Goal: Task Accomplishment & Management: Complete application form

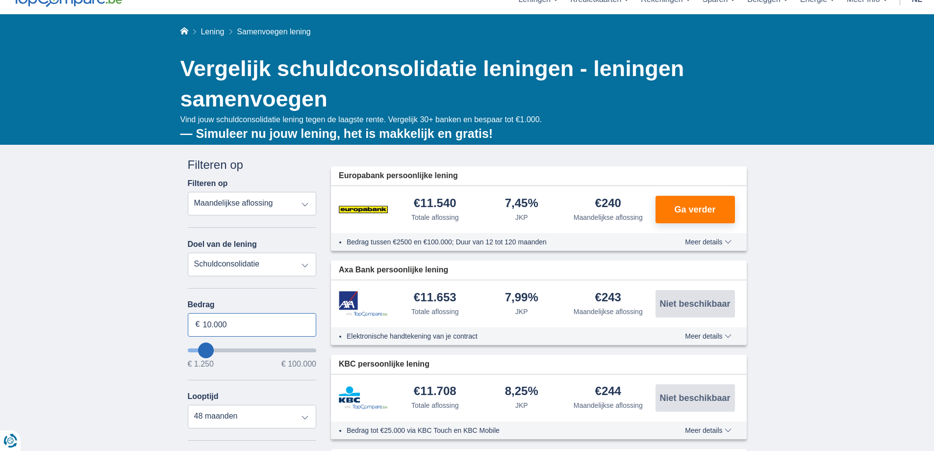
drag, startPoint x: 156, startPoint y: 311, endPoint x: 541, endPoint y: 254, distance: 389.0
type input "55.000"
type input "55250"
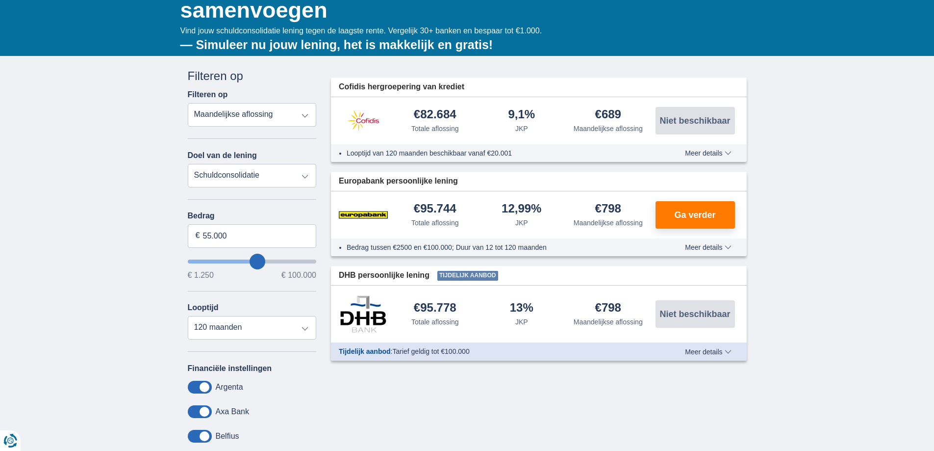
scroll to position [147, 0]
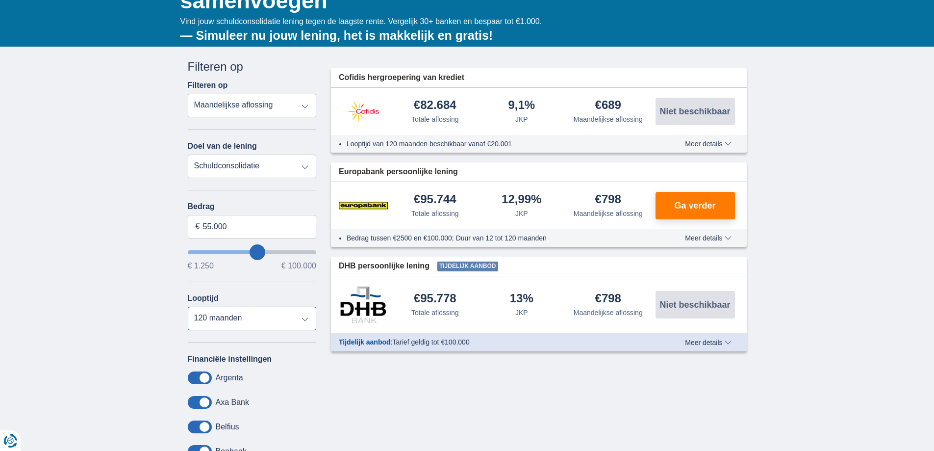
click at [283, 316] on select "12 maanden 18 maanden 24 maanden 30 maanden 36 maanden 42 maanden 48 maanden 60…" at bounding box center [252, 318] width 129 height 24
click at [188, 306] on select "12 maanden 18 maanden 24 maanden 30 maanden 36 maanden 42 maanden 48 maanden 60…" at bounding box center [252, 318] width 129 height 24
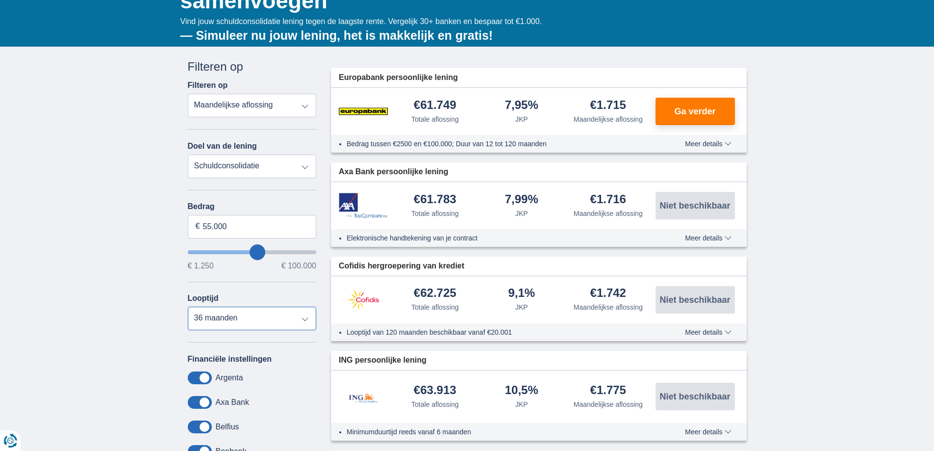
click at [285, 314] on select "12 maanden 18 maanden 24 maanden 30 maanden 36 maanden 42 maanden 48 maanden 60…" at bounding box center [252, 318] width 129 height 24
click at [188, 306] on select "12 maanden 18 maanden 24 maanden 30 maanden 36 maanden 42 maanden 48 maanden 60…" at bounding box center [252, 318] width 129 height 24
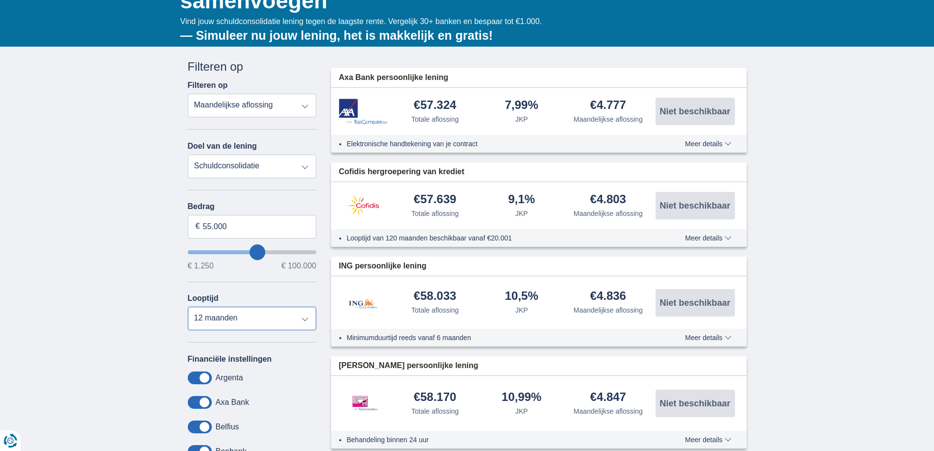
click at [264, 313] on select "12 maanden 18 maanden 24 maanden 30 maanden 36 maanden 42 maanden 48 maanden 60…" at bounding box center [252, 318] width 129 height 24
click at [188, 306] on select "12 maanden 18 maanden 24 maanden 30 maanden 36 maanden 42 maanden 48 maanden 60…" at bounding box center [252, 318] width 129 height 24
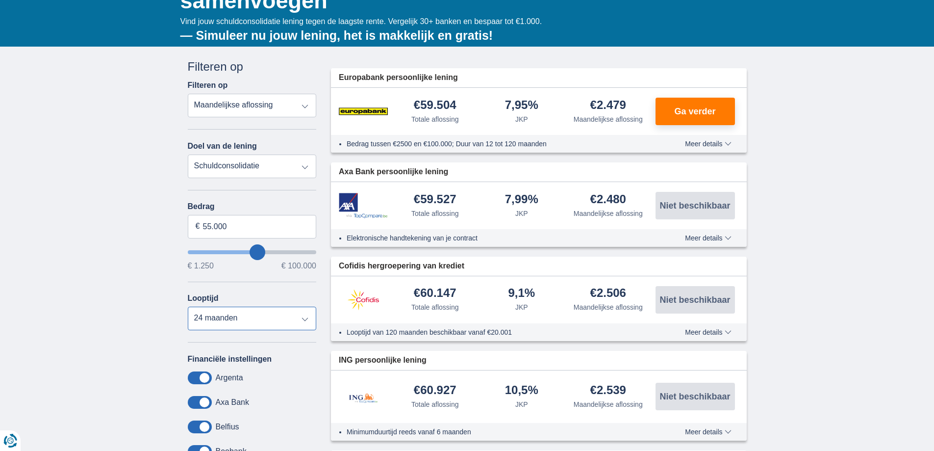
click at [267, 325] on select "12 maanden 18 maanden 24 maanden 30 maanden 36 maanden 42 maanden 48 maanden 60…" at bounding box center [252, 318] width 129 height 24
click at [97, 181] on div "× widget.non-eligible-application.title widget.non-eligible-application.text no…" at bounding box center [467, 411] width 934 height 728
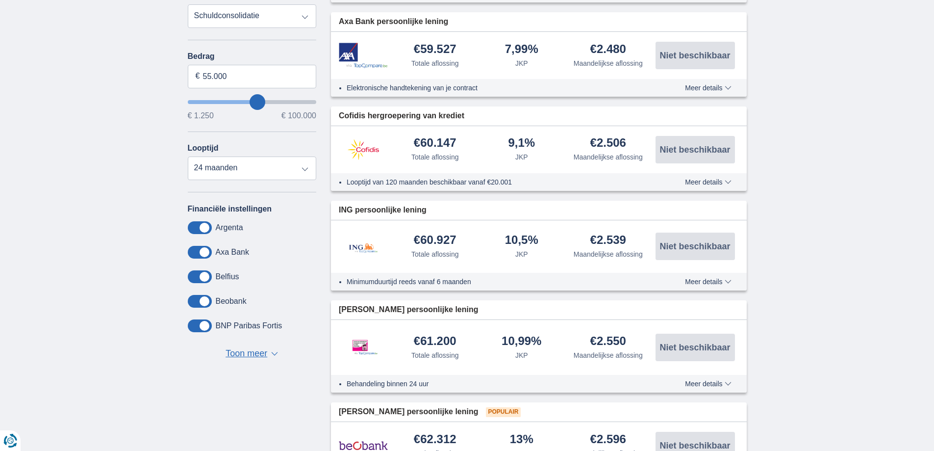
scroll to position [343, 0]
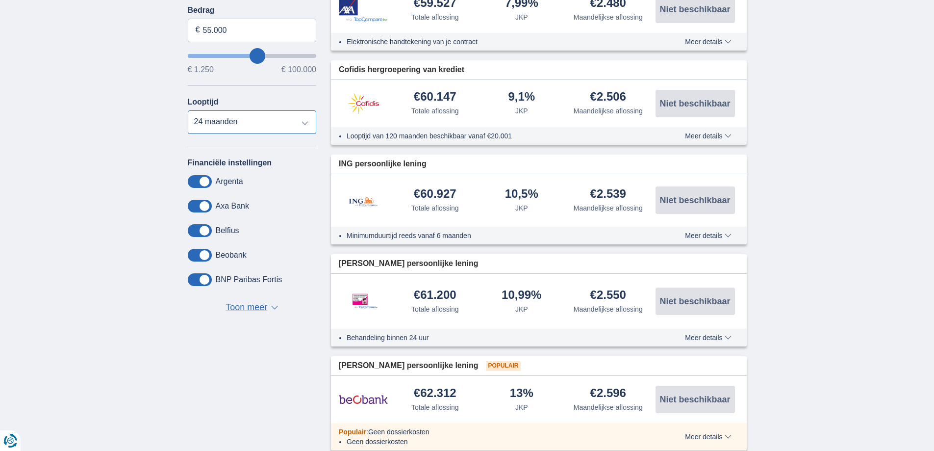
click at [245, 124] on select "12 maanden 18 maanden 24 maanden 30 maanden 36 maanden 42 maanden 48 maanden 60…" at bounding box center [252, 122] width 129 height 24
select select "60"
click at [188, 110] on select "12 maanden 18 maanden 24 maanden 30 maanden 36 maanden 42 maanden 48 maanden 60…" at bounding box center [252, 122] width 129 height 24
click at [413, 260] on span "[PERSON_NAME] persoonlijke lening" at bounding box center [408, 263] width 139 height 11
drag, startPoint x: 375, startPoint y: 262, endPoint x: 331, endPoint y: 263, distance: 43.2
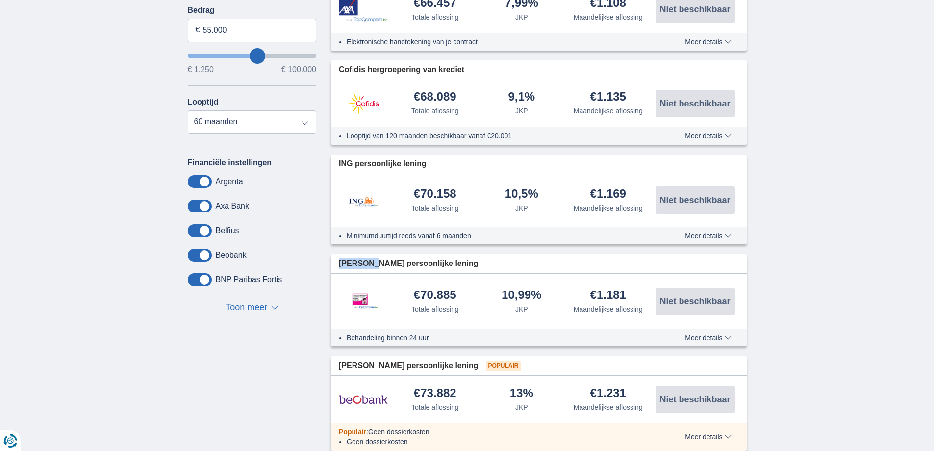
click at [331, 263] on div "[PERSON_NAME] persoonlijke lening" at bounding box center [539, 263] width 416 height 19
